Goal: Information Seeking & Learning: Learn about a topic

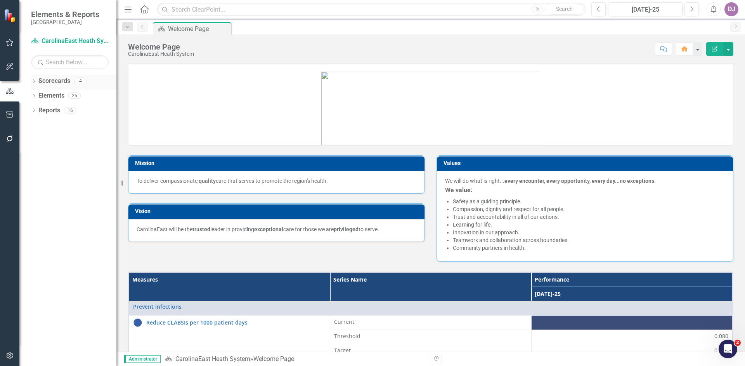
click at [66, 82] on link "Scorecards" at bounding box center [54, 81] width 32 height 9
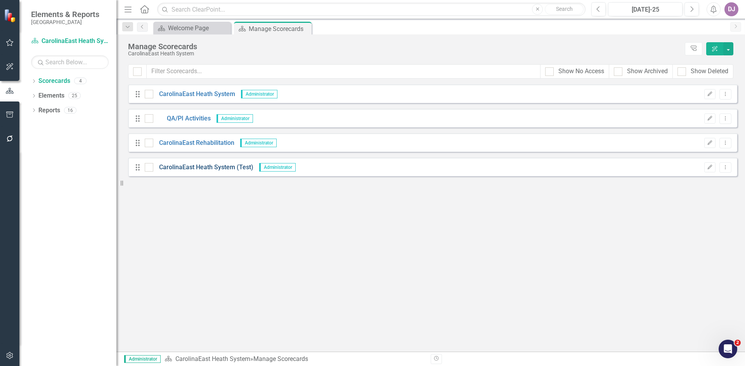
click at [206, 167] on link "CarolinaEast Heath System (Test)" at bounding box center [203, 167] width 100 height 9
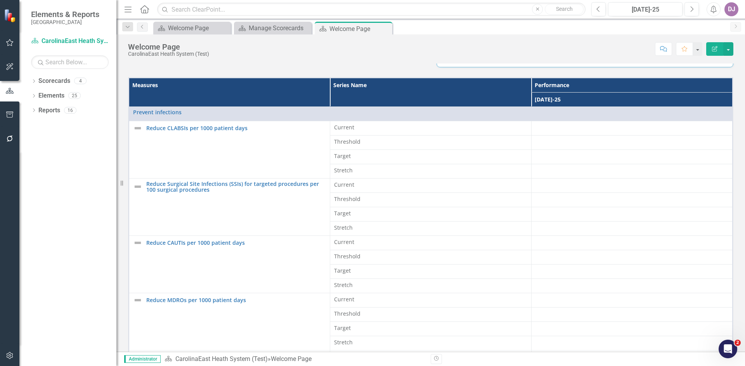
scroll to position [222, 0]
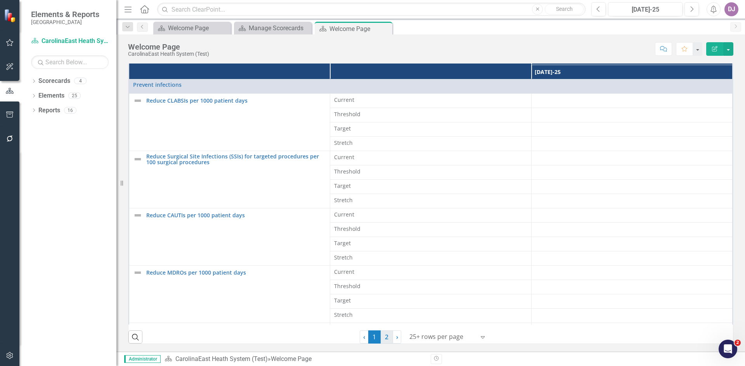
click at [384, 341] on link "2" at bounding box center [386, 337] width 12 height 13
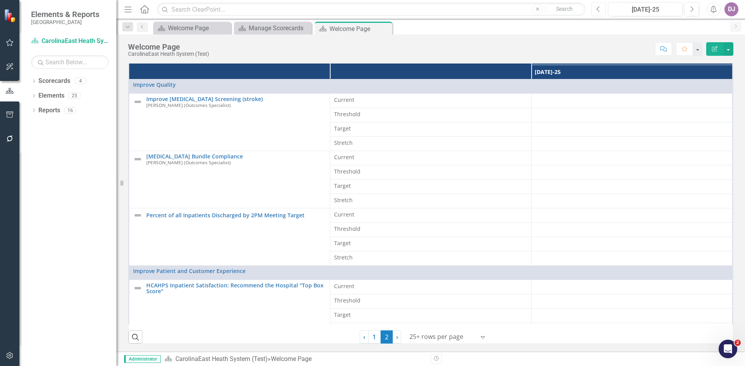
click at [601, 12] on button "Previous" at bounding box center [598, 9] width 14 height 14
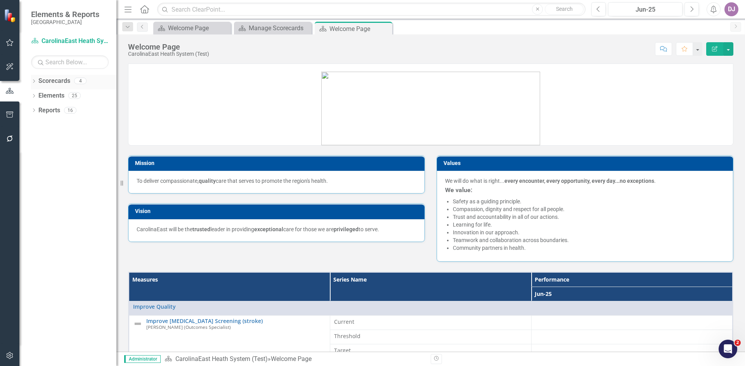
click at [63, 83] on link "Scorecards" at bounding box center [54, 81] width 32 height 9
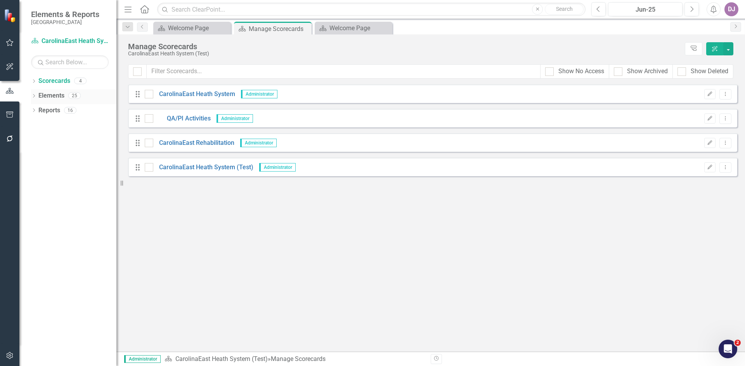
click at [53, 98] on link "Elements" at bounding box center [51, 96] width 26 height 9
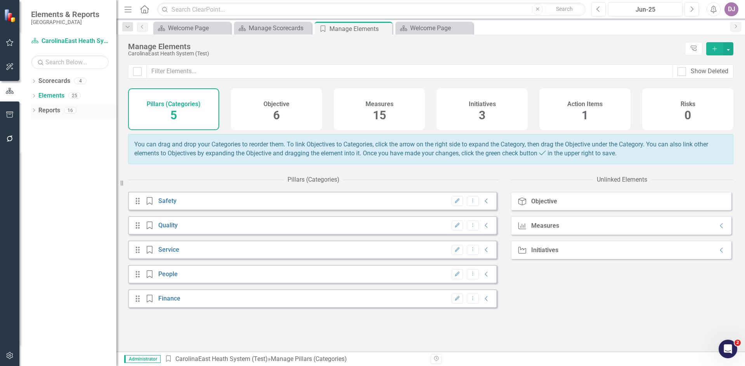
click at [47, 113] on link "Reports" at bounding box center [49, 110] width 22 height 9
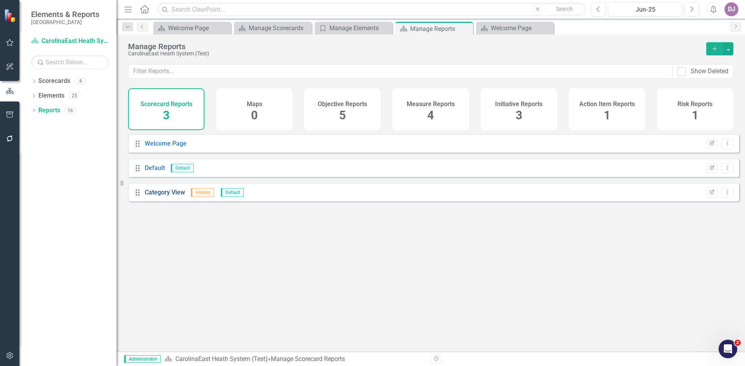
click at [160, 196] on link "Category View" at bounding box center [165, 192] width 40 height 7
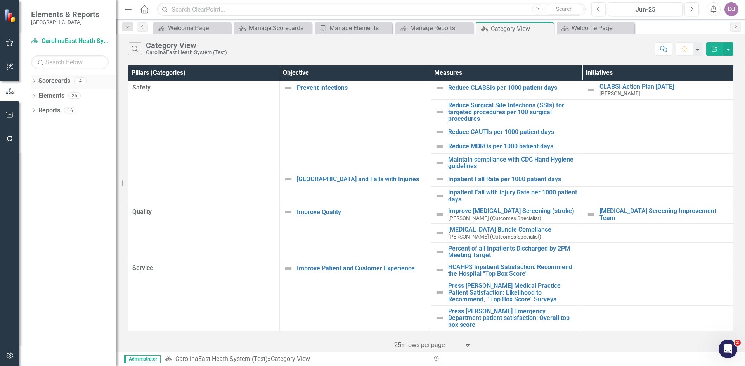
click at [57, 83] on link "Scorecards" at bounding box center [54, 81] width 32 height 9
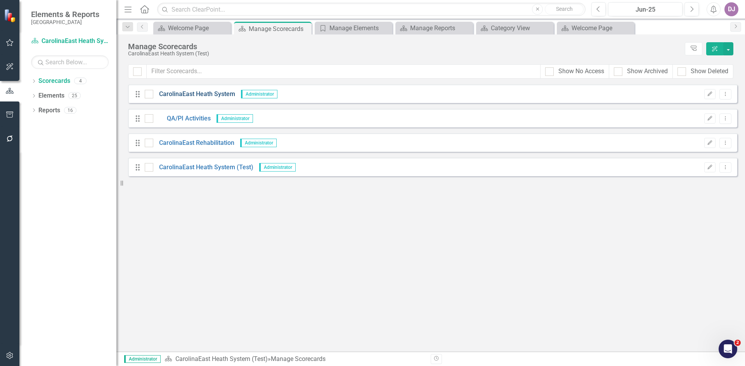
click at [183, 93] on link "CarolinaEast Heath System" at bounding box center [194, 94] width 82 height 9
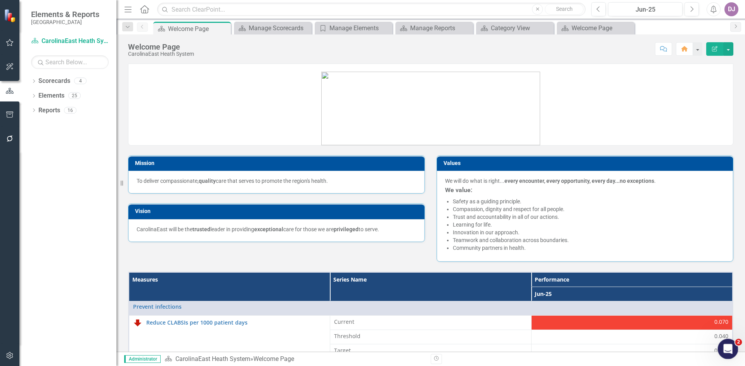
click at [725, 349] on icon "Open Intercom Messenger" at bounding box center [726, 348] width 13 height 13
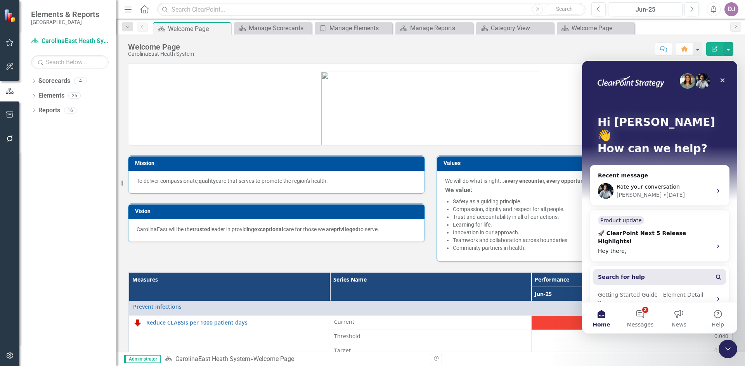
click at [652, 270] on button "Search for help" at bounding box center [659, 278] width 133 height 16
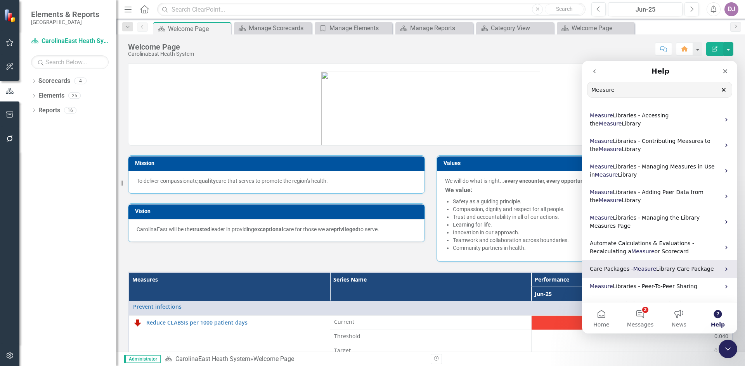
type input "Measure"
click at [668, 266] on span "Library Care Package" at bounding box center [684, 269] width 57 height 6
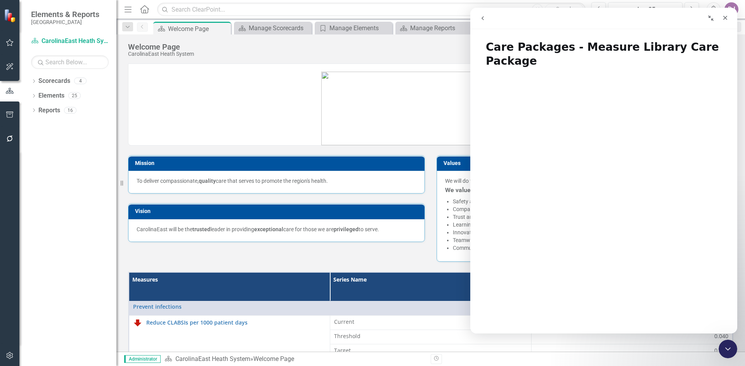
click at [483, 19] on icon "go back" at bounding box center [482, 18] width 2 height 4
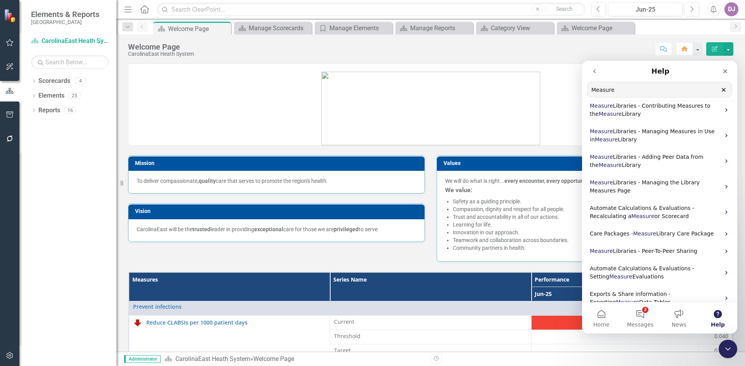
scroll to position [36, 0]
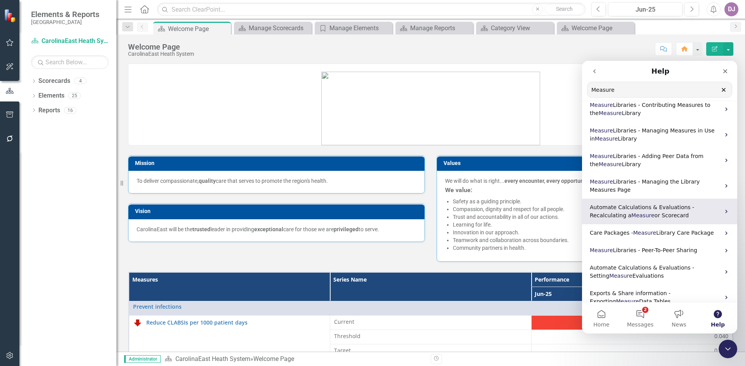
click at [652, 205] on p "Automate Calculations & Evaluations - Recalculating a Measure or Scorecard" at bounding box center [654, 212] width 130 height 16
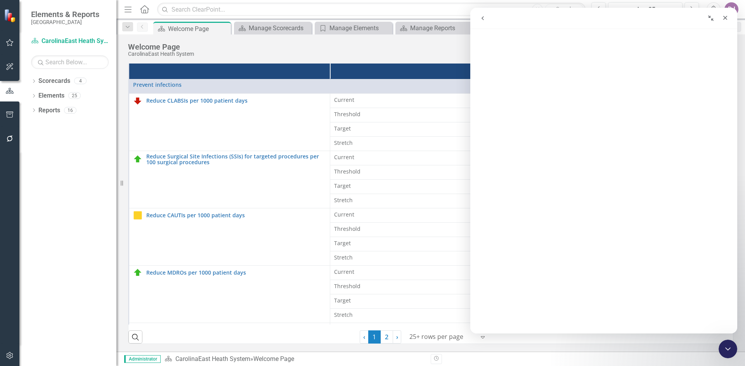
scroll to position [0, 0]
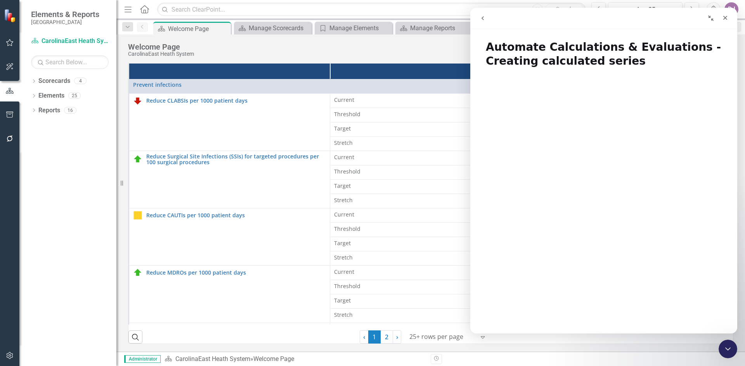
click at [485, 19] on icon "go back" at bounding box center [482, 18] width 6 height 6
click at [484, 18] on icon "go back" at bounding box center [482, 18] width 6 height 6
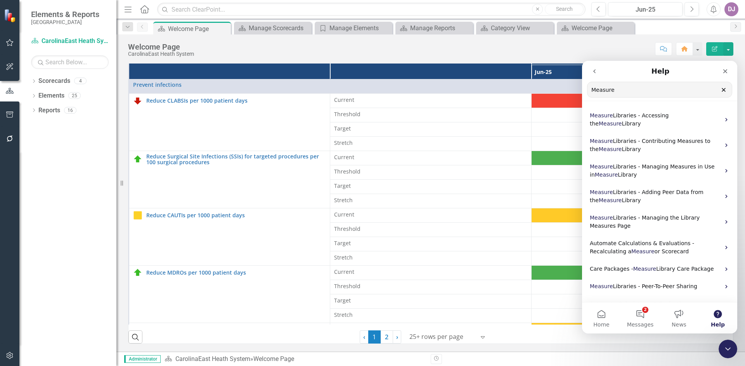
click at [591, 90] on input "Measure" at bounding box center [659, 89] width 144 height 15
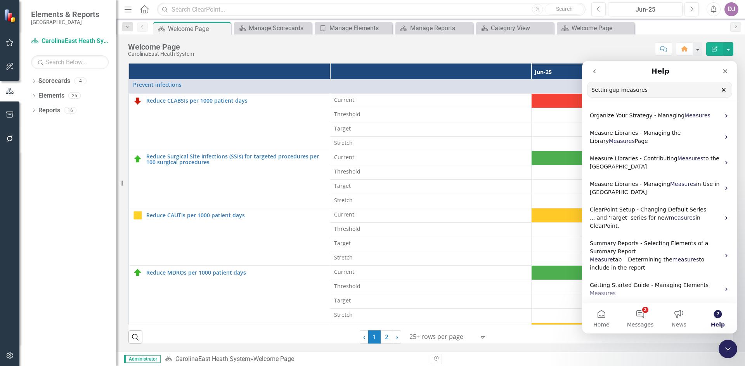
click at [607, 92] on input "Settin gup measures" at bounding box center [659, 89] width 144 height 15
click at [604, 92] on input "Settin up measures" at bounding box center [659, 89] width 144 height 15
type input "Setting up measures"
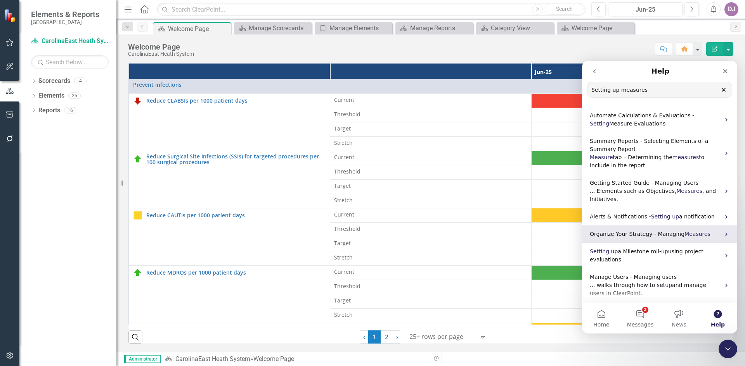
click at [670, 234] on span "Organize Your Strategy - Managing" at bounding box center [636, 234] width 95 height 6
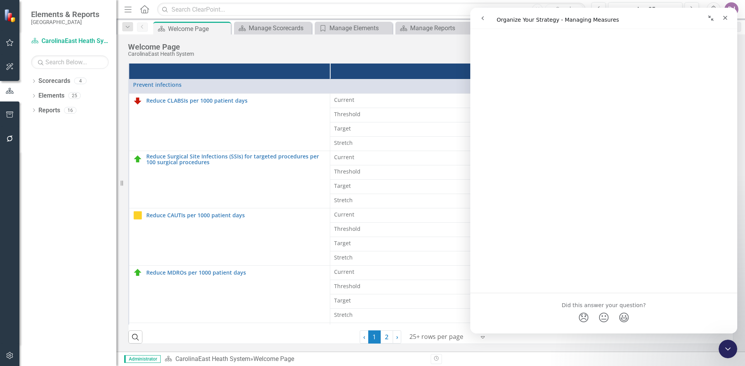
scroll to position [1359, 0]
